Goal: Task Accomplishment & Management: Complete application form

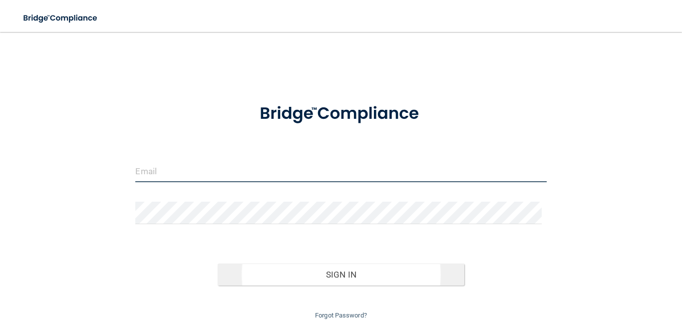
type input "[EMAIL_ADDRESS][DOMAIN_NAME]"
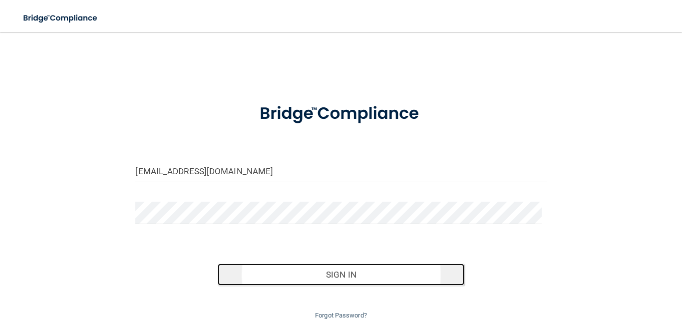
click at [366, 278] on button "Sign In" at bounding box center [341, 275] width 247 height 22
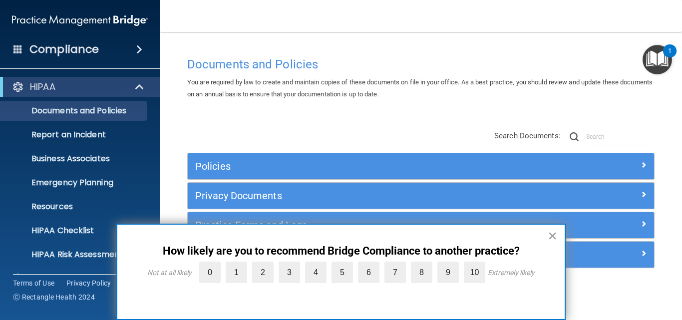
click at [552, 235] on button "×" at bounding box center [552, 236] width 9 height 16
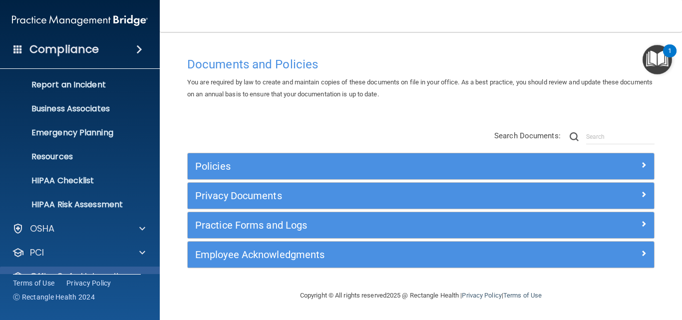
scroll to position [94, 0]
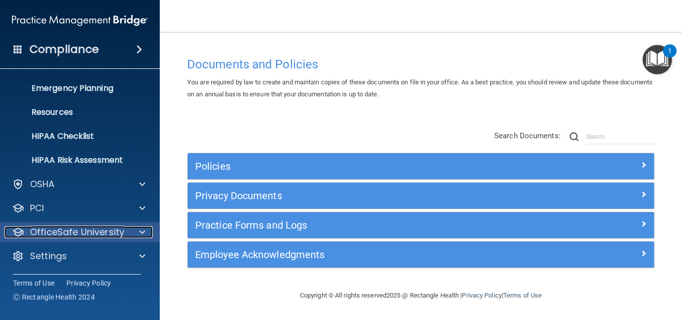
click at [141, 236] on span at bounding box center [142, 232] width 6 height 12
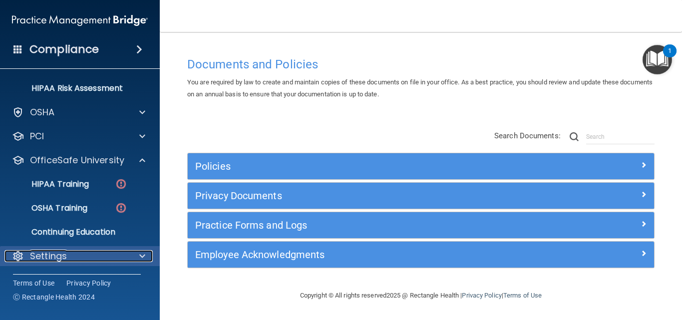
click at [143, 258] on span at bounding box center [142, 256] width 6 height 12
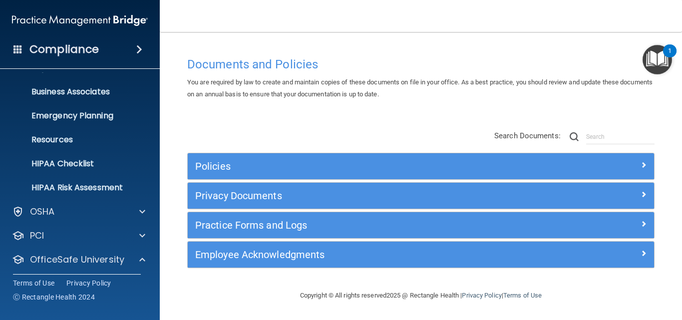
scroll to position [262, 0]
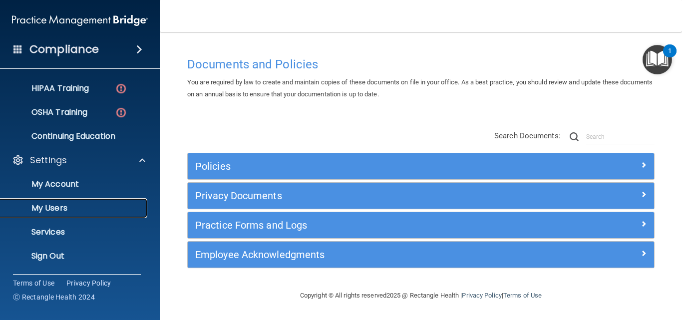
click at [59, 206] on p "My Users" at bounding box center [74, 208] width 136 height 10
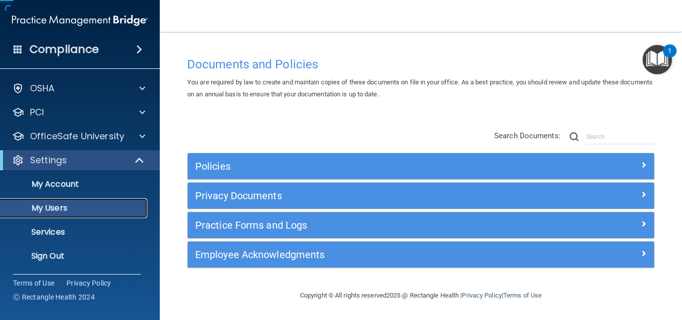
scroll to position [22, 0]
click at [59, 206] on p "My Users" at bounding box center [74, 208] width 136 height 10
select select "20"
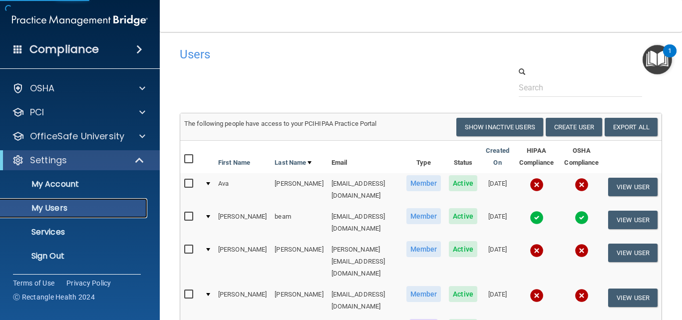
scroll to position [100, 0]
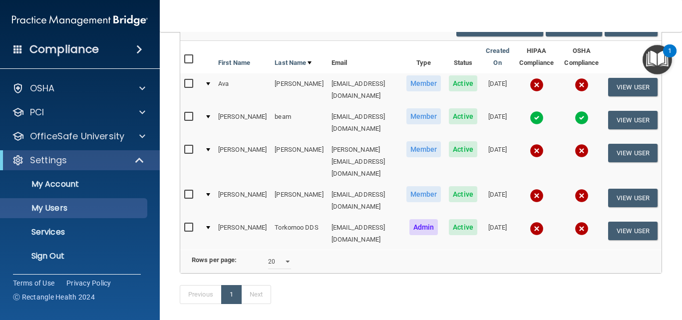
click at [189, 146] on input "checkbox" at bounding box center [189, 150] width 11 height 8
checkbox input "true"
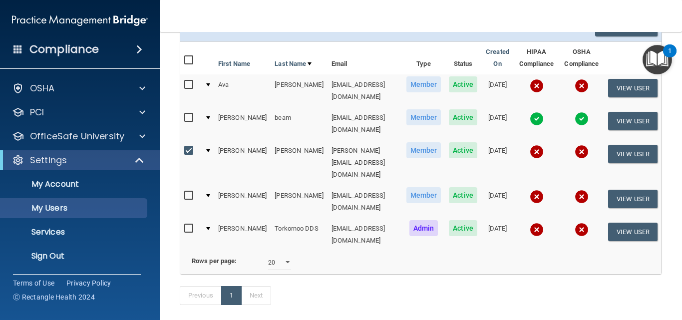
click at [190, 192] on input "checkbox" at bounding box center [189, 196] width 11 height 8
click at [188, 192] on input "checkbox" at bounding box center [189, 196] width 11 height 8
checkbox input "false"
click at [191, 147] on input "checkbox" at bounding box center [189, 151] width 11 height 8
checkbox input "false"
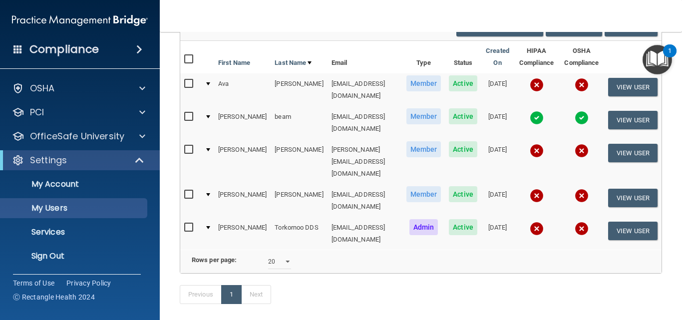
click at [530, 144] on img at bounding box center [537, 151] width 14 height 14
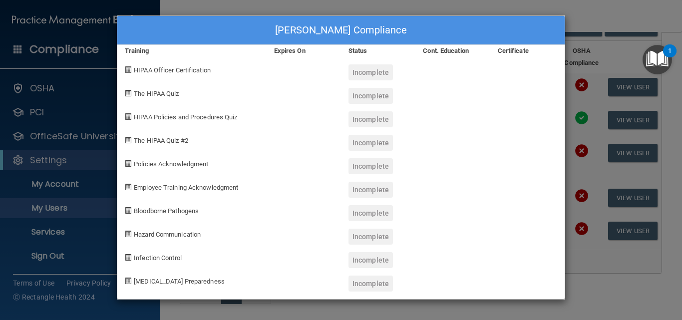
click at [298, 8] on div "[PERSON_NAME] Compliance Training Expires On Status Cont. Education Certificate…" at bounding box center [341, 160] width 682 height 320
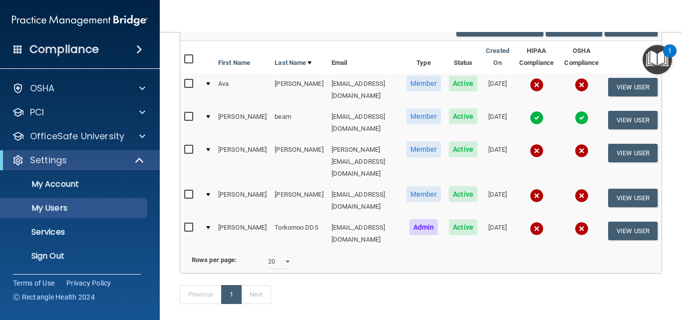
scroll to position [0, 0]
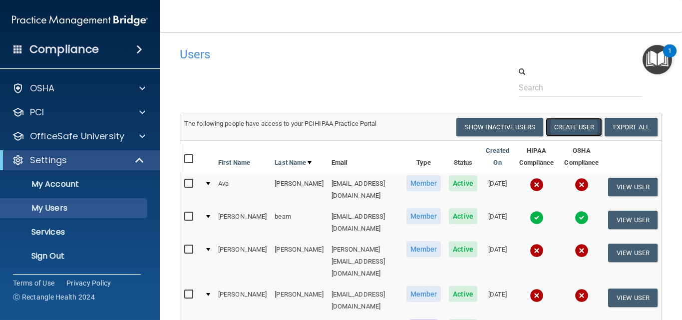
click at [578, 128] on button "Create User" at bounding box center [574, 127] width 56 height 18
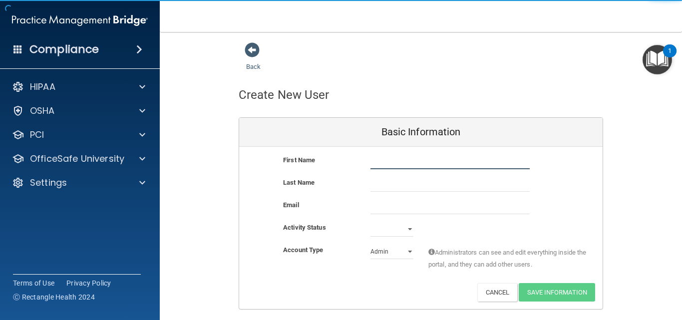
click at [383, 158] on input "text" at bounding box center [450, 161] width 159 height 15
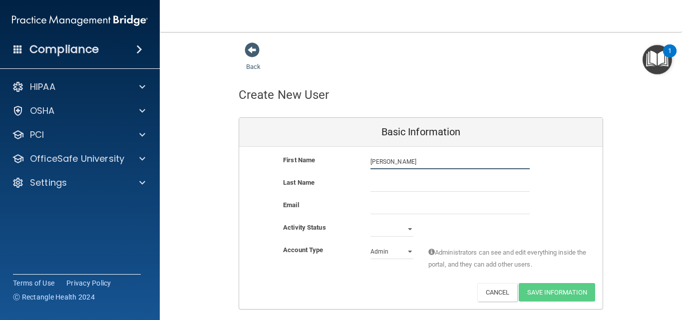
type input "[PERSON_NAME]"
click at [409, 180] on input "text" at bounding box center [450, 184] width 159 height 15
type input "[PERSON_NAME]"
click at [402, 207] on input "email" at bounding box center [450, 206] width 159 height 15
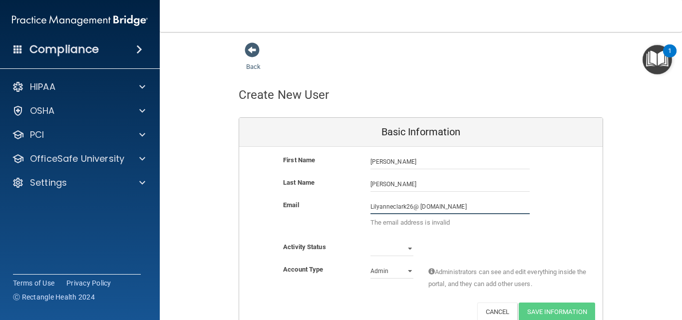
scroll to position [49, 0]
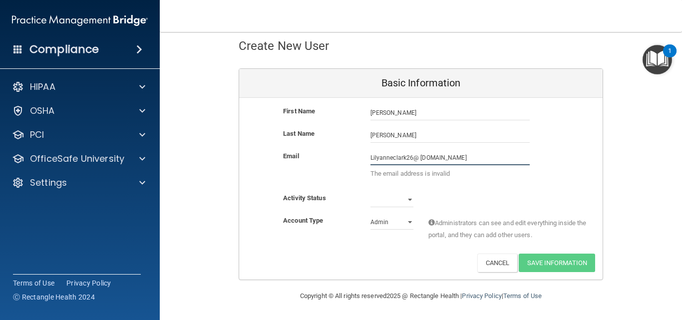
click at [418, 156] on input "Lilyanneclark26@ [DOMAIN_NAME]" at bounding box center [450, 157] width 159 height 15
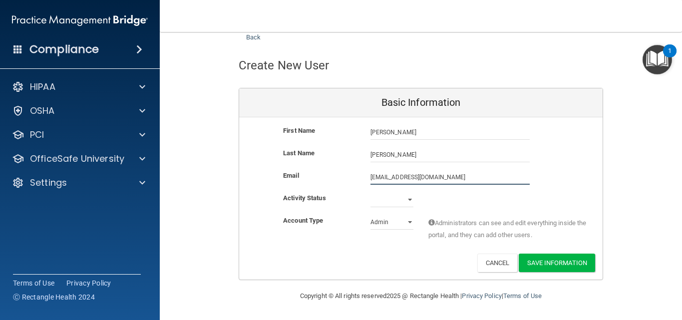
type input "[EMAIL_ADDRESS][DOMAIN_NAME]"
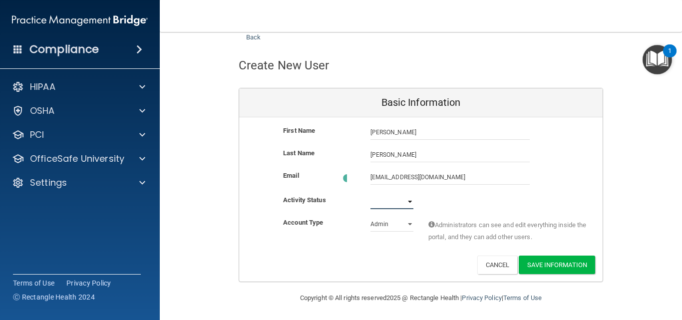
click at [407, 198] on select "Active Inactive" at bounding box center [392, 201] width 43 height 15
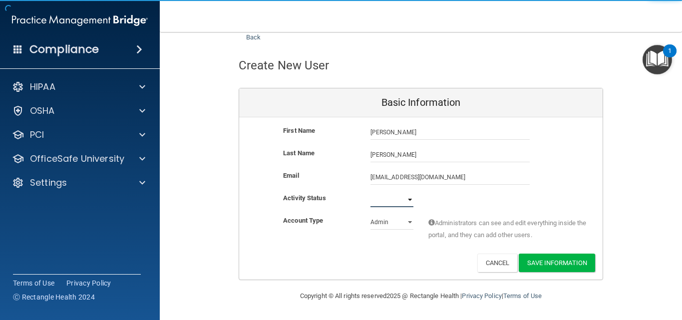
select select "active"
click at [371, 192] on select "Active Inactive" at bounding box center [392, 199] width 43 height 15
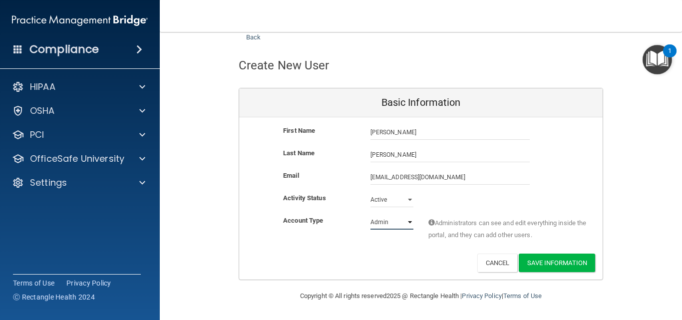
click at [403, 222] on select "Admin Member" at bounding box center [392, 222] width 43 height 15
select select "practice_member"
click at [371, 215] on select "Admin Member" at bounding box center [392, 222] width 43 height 15
click at [538, 263] on button "Save Information" at bounding box center [557, 263] width 76 height 18
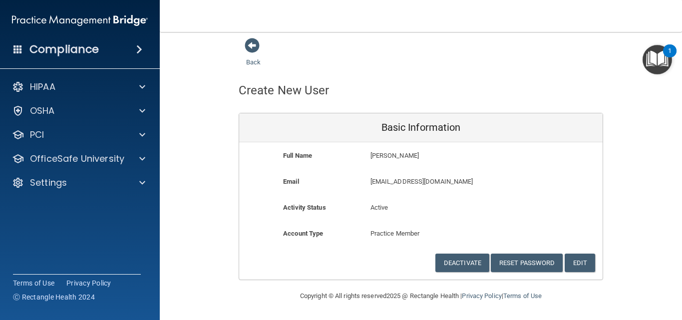
scroll to position [4, 0]
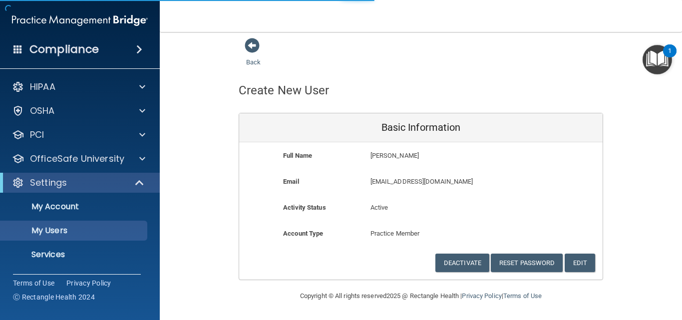
select select "20"
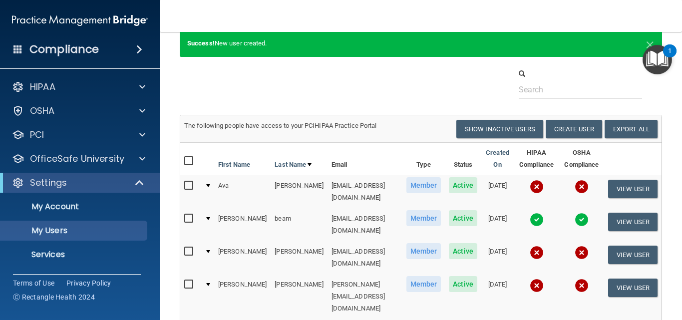
scroll to position [136, 0]
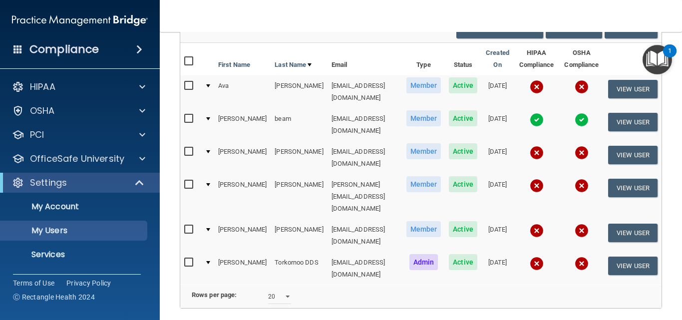
click at [185, 148] on input "checkbox" at bounding box center [189, 152] width 11 height 8
checkbox input "true"
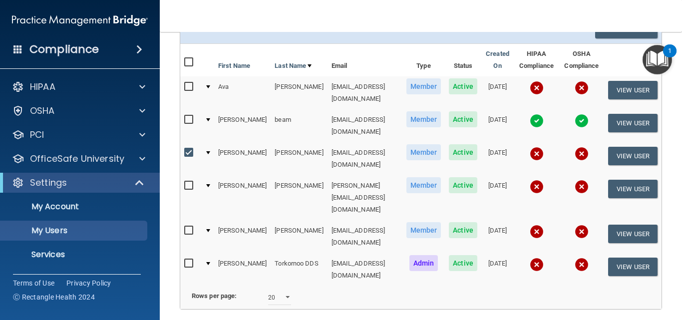
scroll to position [0, 0]
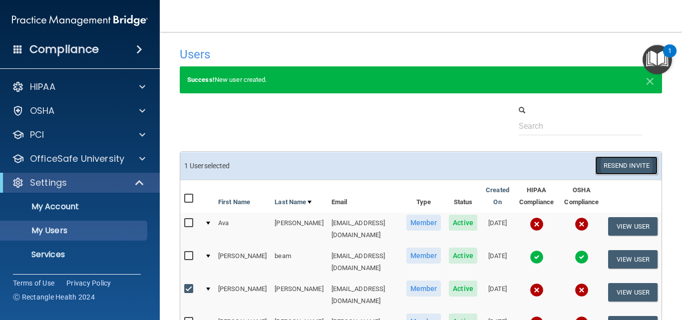
click at [612, 165] on button "Resend Invite" at bounding box center [626, 165] width 62 height 18
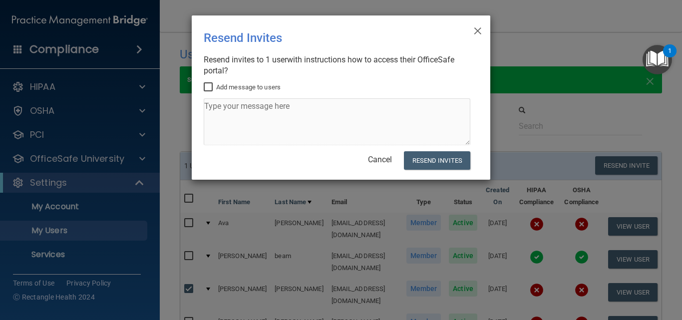
click at [206, 87] on input "Add message to users" at bounding box center [209, 87] width 11 height 8
checkbox input "true"
click at [241, 119] on textarea at bounding box center [337, 121] width 267 height 47
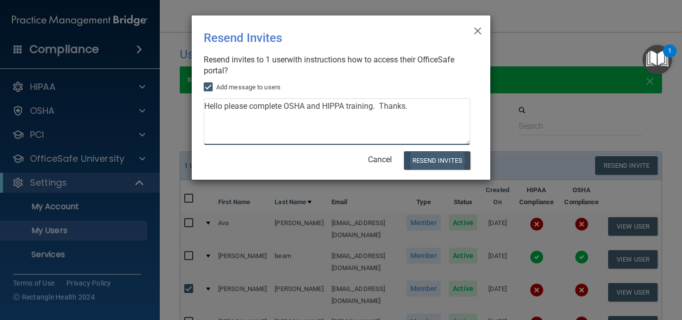
type textarea "Hello please complete OSHA and HIPPA training. Thanks."
click at [434, 156] on button "Resend Invites" at bounding box center [437, 160] width 66 height 18
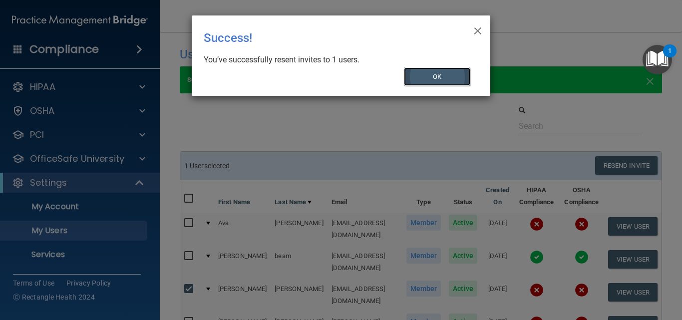
click at [444, 79] on button "OK" at bounding box center [437, 76] width 67 height 18
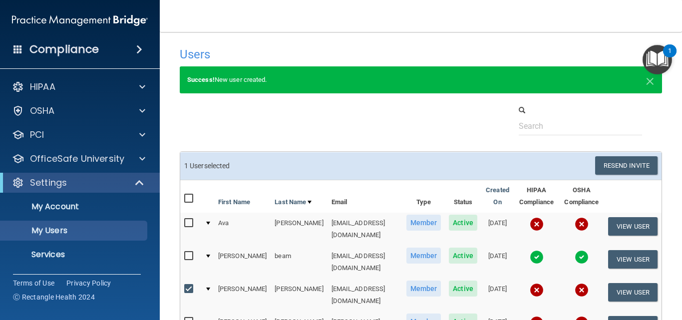
scroll to position [100, 0]
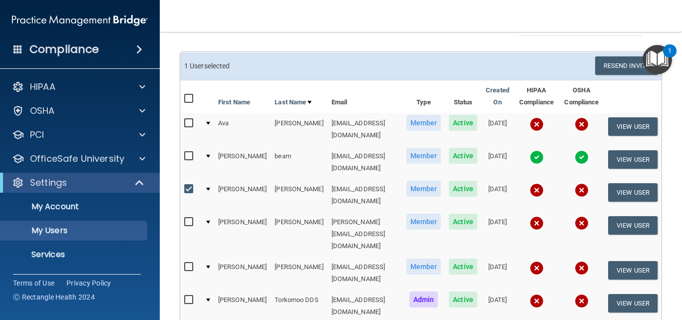
click at [185, 185] on input "checkbox" at bounding box center [189, 189] width 11 height 8
checkbox input "false"
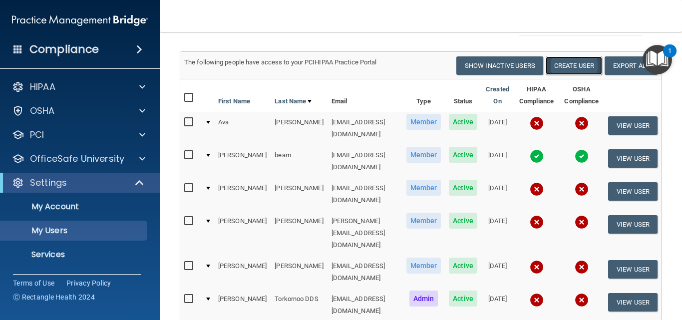
click at [567, 69] on button "Create User" at bounding box center [574, 65] width 56 height 18
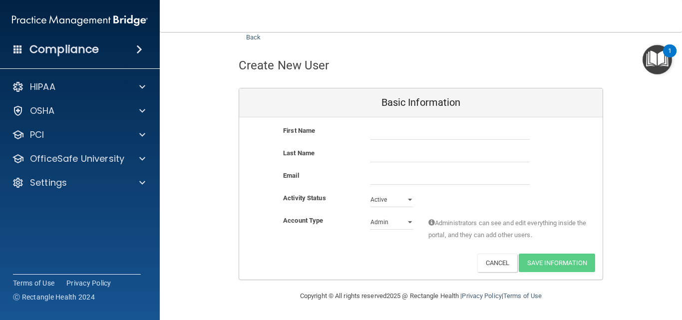
scroll to position [29, 0]
click at [356, 131] on div "First Name" at bounding box center [319, 131] width 87 height 12
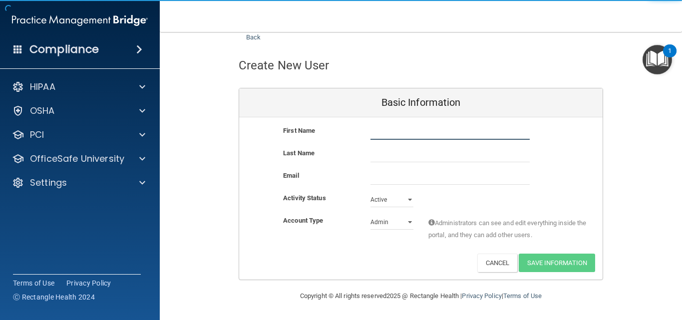
click at [388, 135] on input "text" at bounding box center [450, 132] width 159 height 15
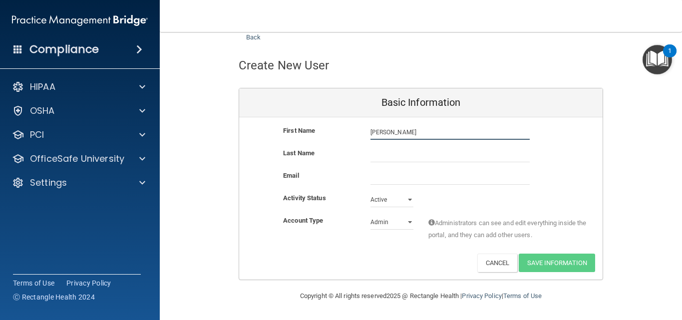
type input "[PERSON_NAME]"
click at [418, 158] on input "text" at bounding box center [450, 154] width 159 height 15
type input "Shepherd"
click at [415, 178] on input "email" at bounding box center [450, 177] width 159 height 15
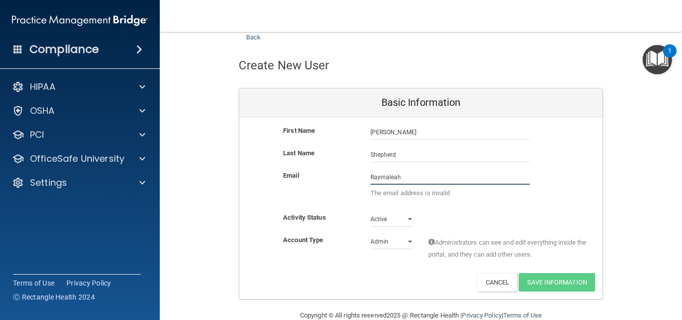
click at [376, 178] on input "Raymaleah" at bounding box center [450, 177] width 159 height 15
click at [413, 179] on input "Raemaleah" at bounding box center [450, 177] width 159 height 15
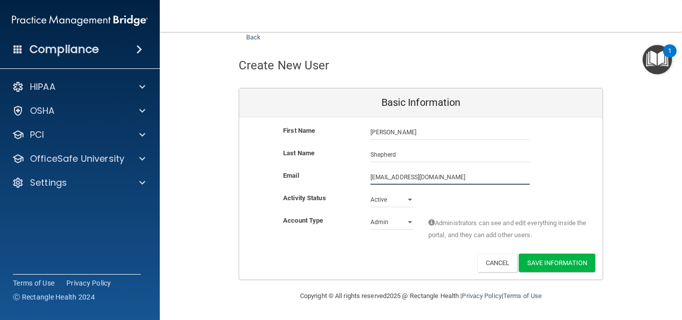
type input "[EMAIL_ADDRESS][DOMAIN_NAME]"
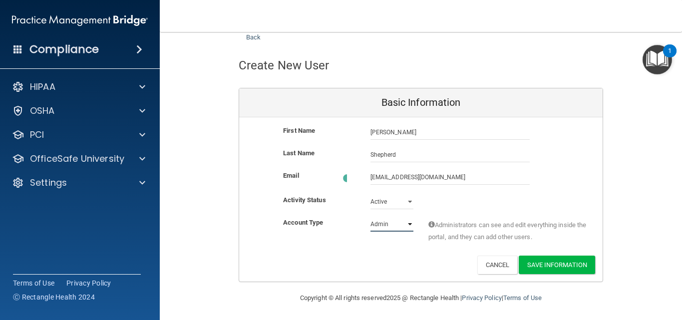
click at [404, 222] on select "Admin Member" at bounding box center [392, 224] width 43 height 15
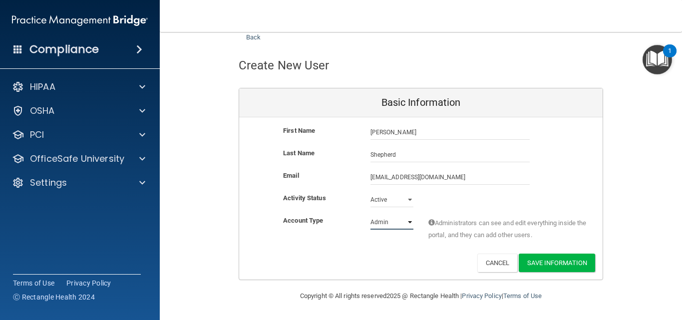
select select "practice_member"
click at [371, 215] on select "Admin Member" at bounding box center [392, 222] width 43 height 15
click at [564, 260] on button "Save Information" at bounding box center [557, 263] width 76 height 18
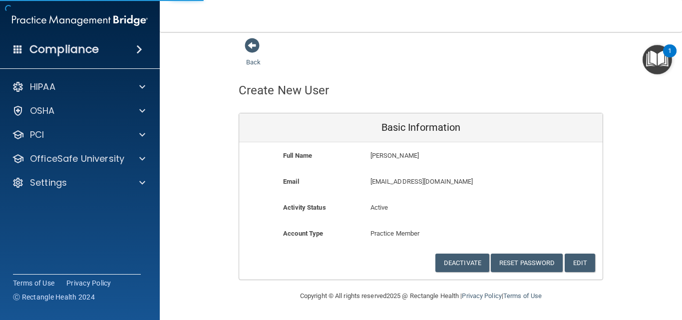
scroll to position [0, 0]
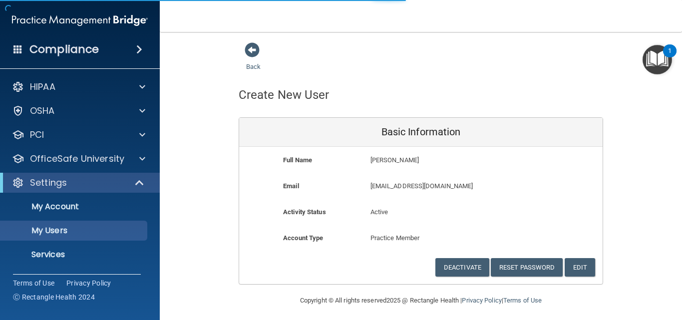
select select "20"
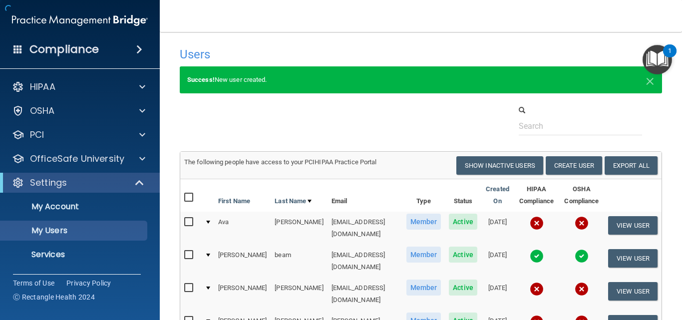
scroll to position [150, 0]
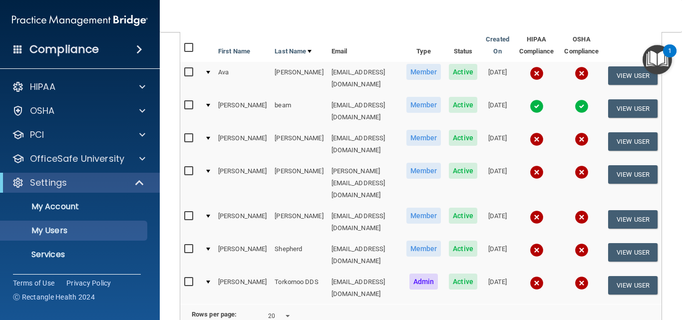
click at [187, 245] on input "checkbox" at bounding box center [189, 249] width 11 height 8
checkbox input "true"
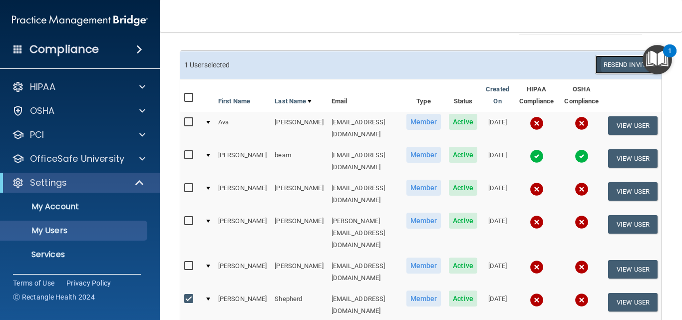
click at [614, 56] on button "Resend Invite" at bounding box center [626, 64] width 62 height 18
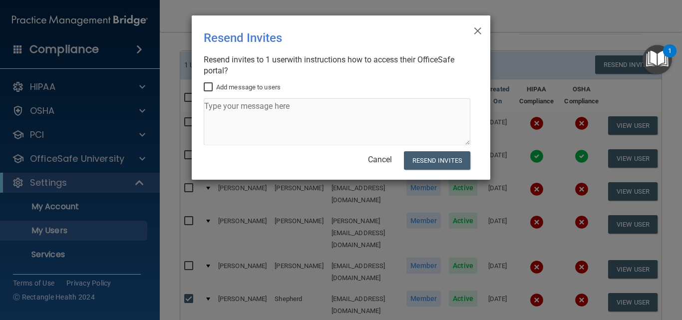
click at [213, 82] on label "Add message to users" at bounding box center [242, 87] width 77 height 12
click at [213, 83] on input "Add message to users" at bounding box center [209, 87] width 11 height 8
checkbox input "true"
click at [240, 102] on textarea at bounding box center [337, 121] width 267 height 47
type textarea "Please complete osha and hippa. Thanks."
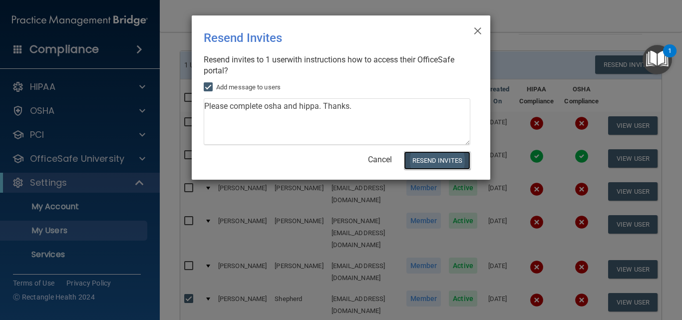
click at [424, 156] on button "Resend Invites" at bounding box center [437, 160] width 66 height 18
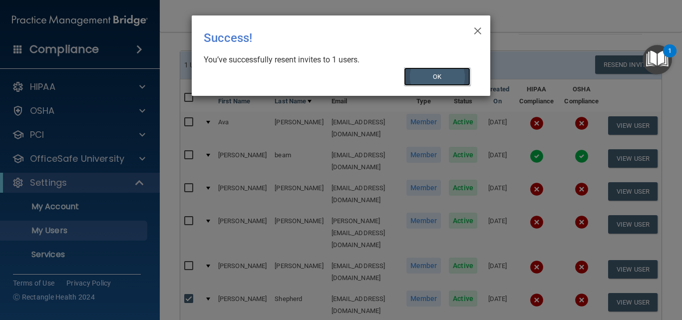
click at [439, 75] on button "OK" at bounding box center [437, 76] width 67 height 18
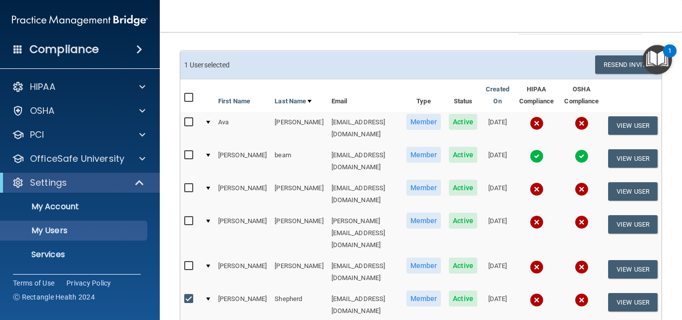
scroll to position [1, 0]
